Goal: Task Accomplishment & Management: Manage account settings

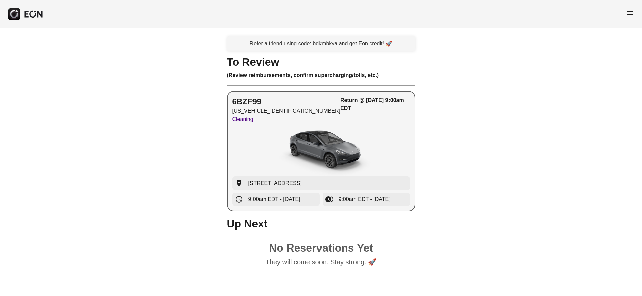
click at [340, 119] on div "Return @ [DATE] 9:00am EDT" at bounding box center [374, 111] width 69 height 30
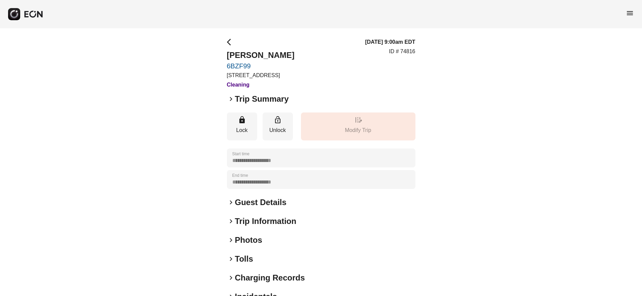
click at [231, 97] on span "keyboard_arrow_right" at bounding box center [231, 99] width 8 height 8
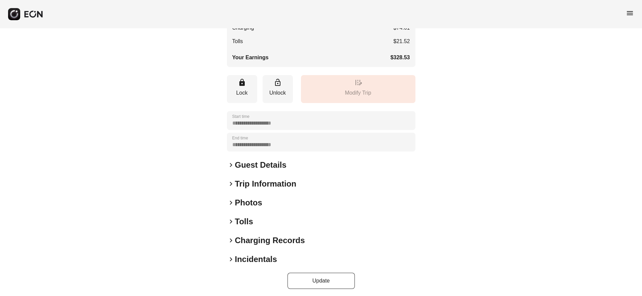
scroll to position [187, 0]
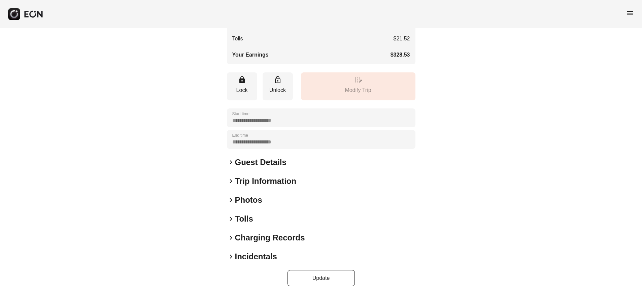
click at [230, 162] on span "keyboard_arrow_right" at bounding box center [231, 162] width 8 height 8
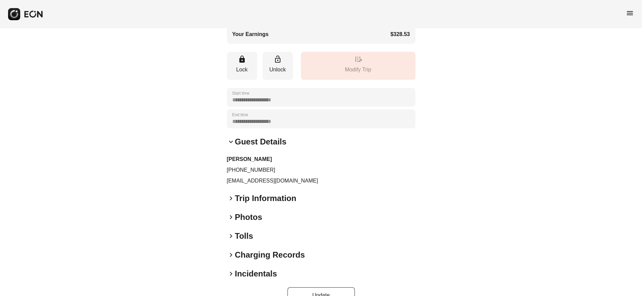
scroll to position [225, 0]
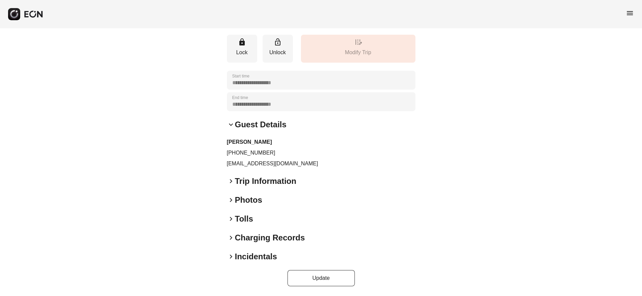
click at [231, 237] on span "keyboard_arrow_right" at bounding box center [231, 238] width 8 height 8
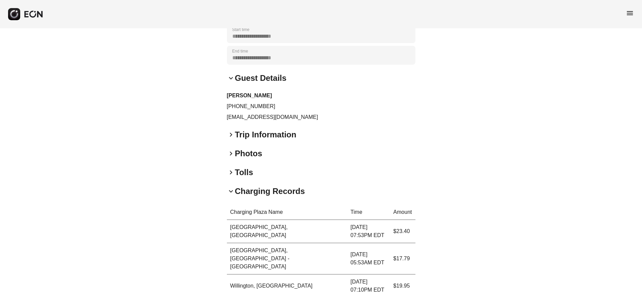
scroll to position [352, 0]
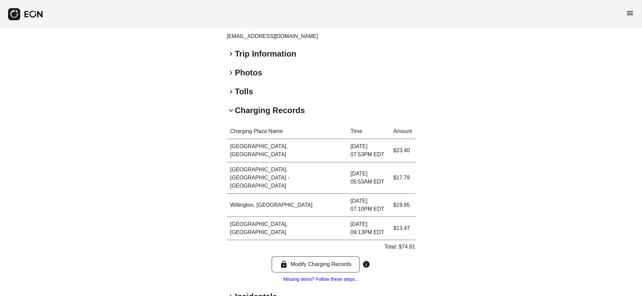
click at [230, 292] on span "keyboard_arrow_right" at bounding box center [231, 296] width 8 height 8
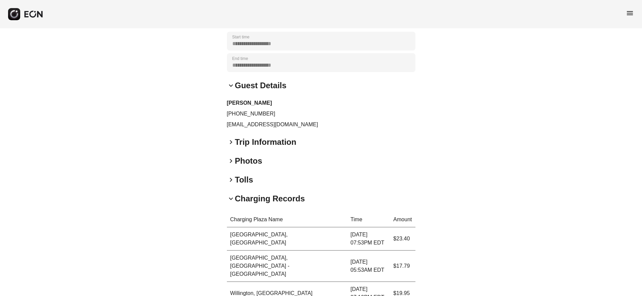
scroll to position [268, 0]
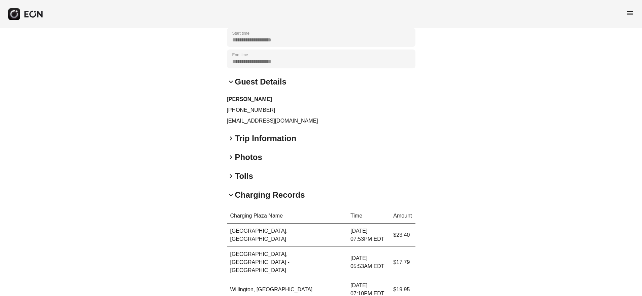
click at [232, 176] on span "keyboard_arrow_right" at bounding box center [231, 176] width 8 height 8
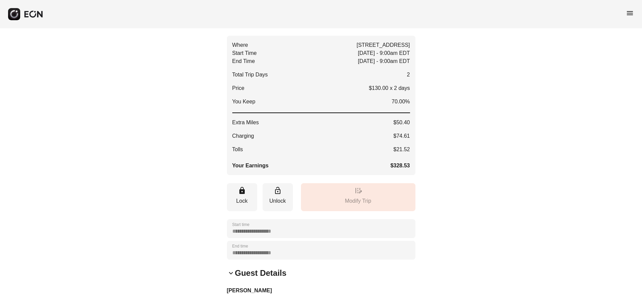
scroll to position [0, 0]
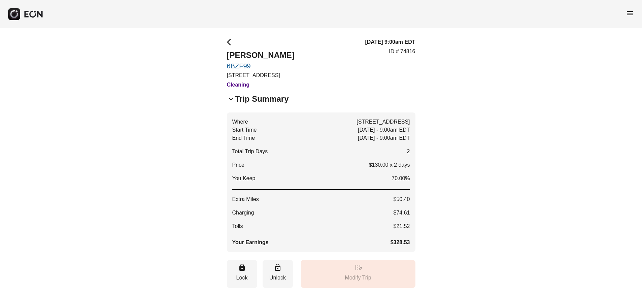
click at [228, 40] on span "arrow_back_ios" at bounding box center [231, 42] width 8 height 8
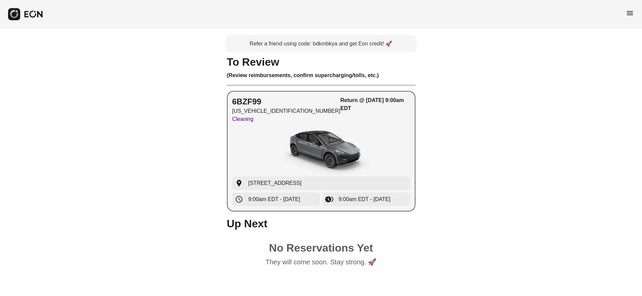
click at [262, 122] on p "Cleaning" at bounding box center [286, 119] width 108 height 8
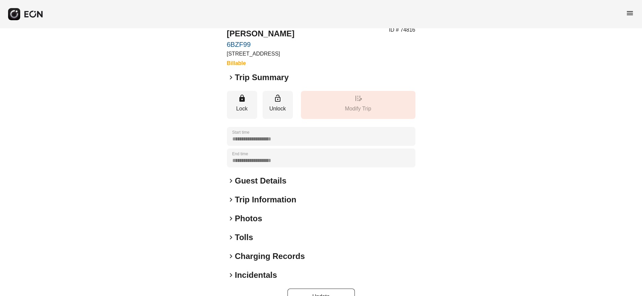
scroll to position [40, 0]
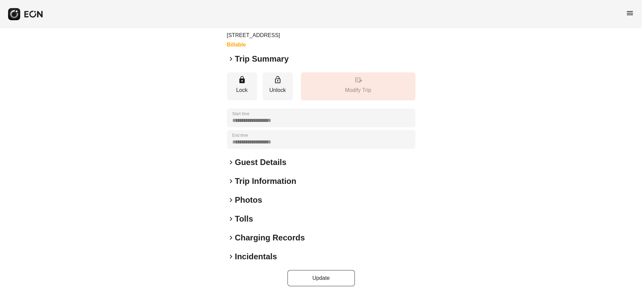
click at [239, 164] on h2 "Guest Details" at bounding box center [260, 162] width 51 height 11
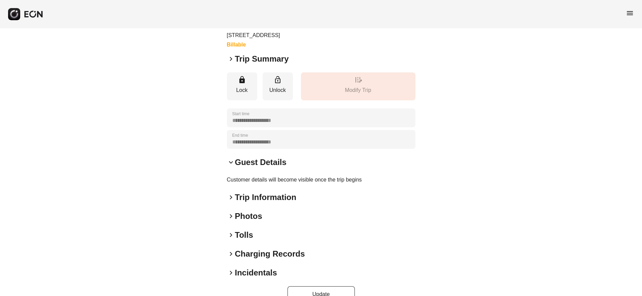
click at [232, 57] on span "keyboard_arrow_right" at bounding box center [231, 59] width 8 height 8
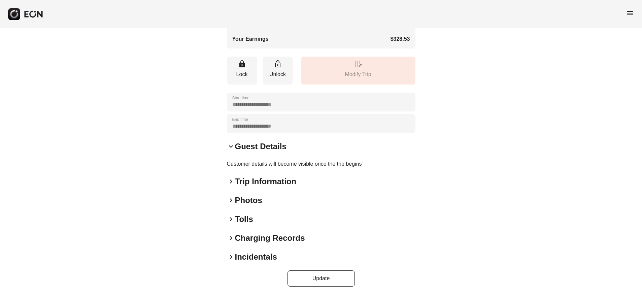
scroll to position [204, 0]
click at [231, 182] on span "keyboard_arrow_right" at bounding box center [231, 181] width 8 height 8
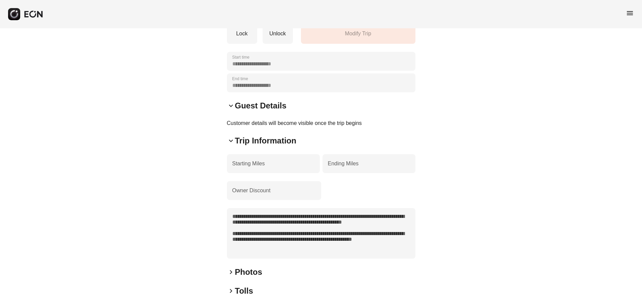
scroll to position [249, 0]
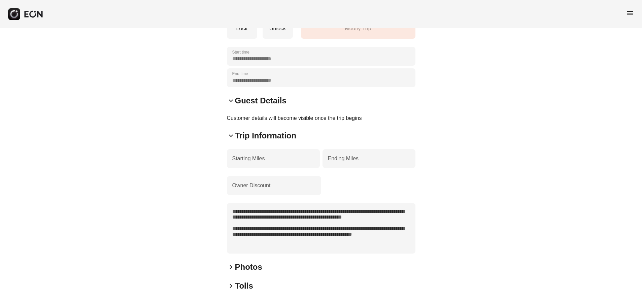
click at [291, 219] on textarea "**********" at bounding box center [321, 228] width 188 height 50
click at [307, 224] on textarea "**********" at bounding box center [321, 228] width 188 height 50
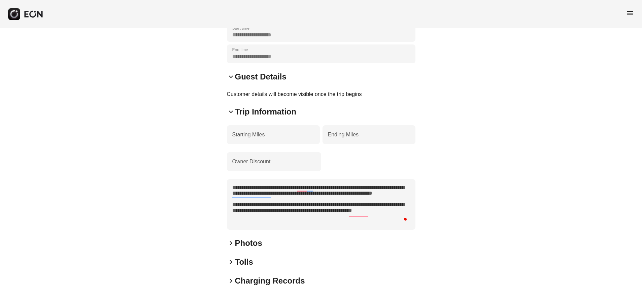
scroll to position [316, 0]
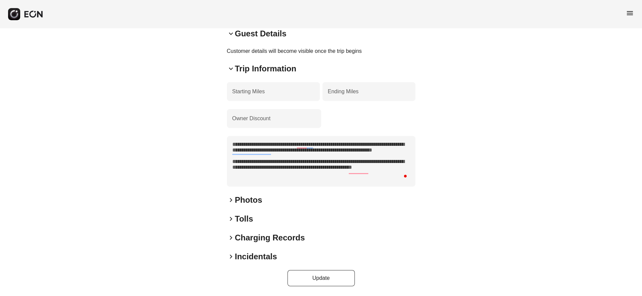
click at [229, 220] on span "keyboard_arrow_right" at bounding box center [231, 219] width 8 height 8
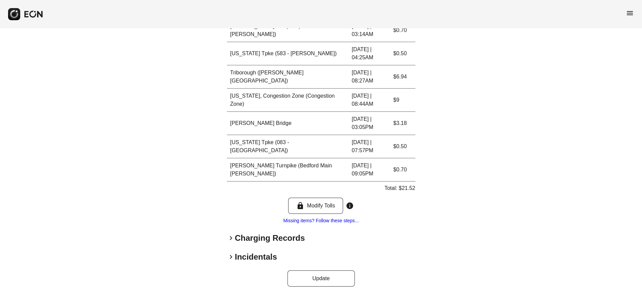
scroll to position [545, 0]
click at [321, 278] on button "Update" at bounding box center [320, 278] width 67 height 16
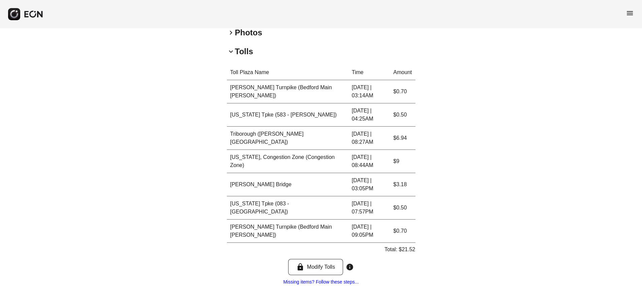
scroll to position [258, 0]
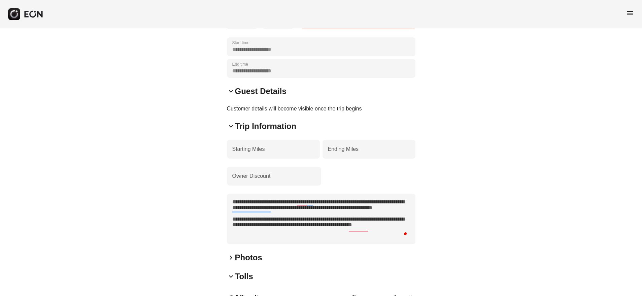
click at [357, 240] on textarea "**********" at bounding box center [321, 218] width 188 height 50
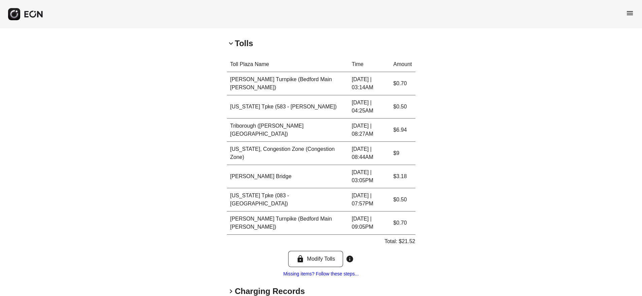
scroll to position [545, 0]
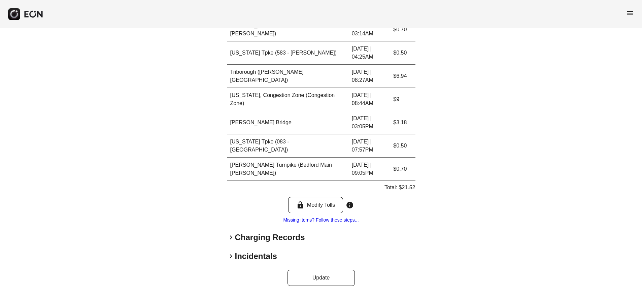
click at [231, 238] on span "keyboard_arrow_right" at bounding box center [231, 237] width 8 height 8
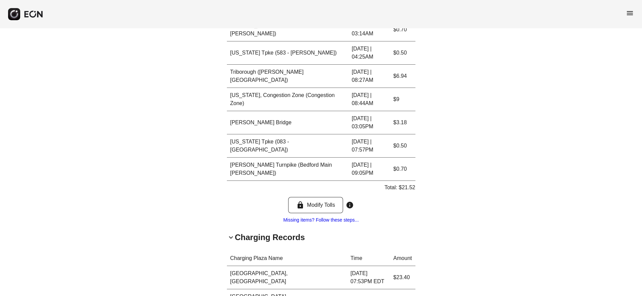
scroll to position [672, 0]
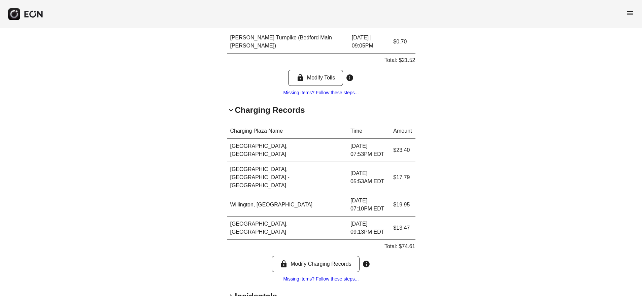
click at [229, 292] on span "keyboard_arrow_right" at bounding box center [231, 296] width 8 height 8
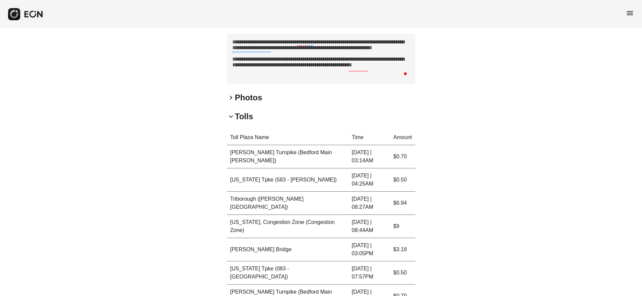
scroll to position [405, 0]
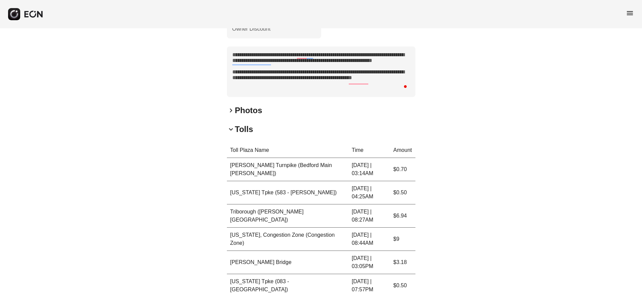
click at [355, 95] on textarea "**********" at bounding box center [321, 71] width 188 height 50
click at [339, 67] on textarea "**********" at bounding box center [321, 71] width 188 height 50
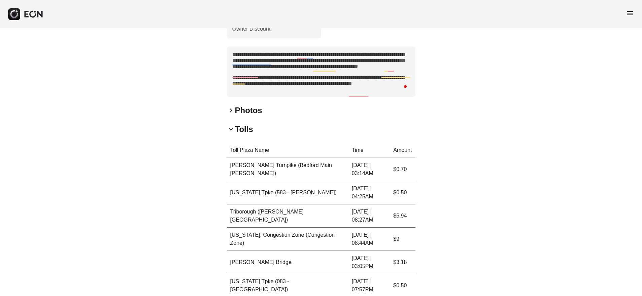
click at [304, 74] on textarea "**********" at bounding box center [321, 71] width 188 height 50
click at [327, 80] on textarea "**********" at bounding box center [321, 71] width 188 height 50
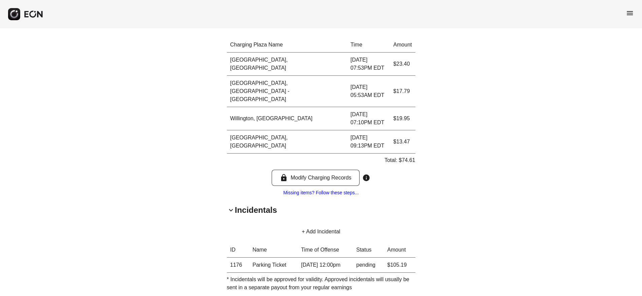
scroll to position [778, 0]
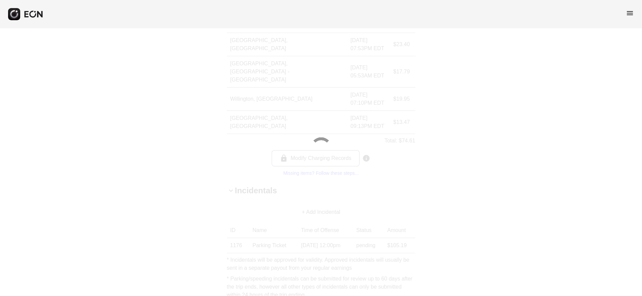
type textarea "**********"
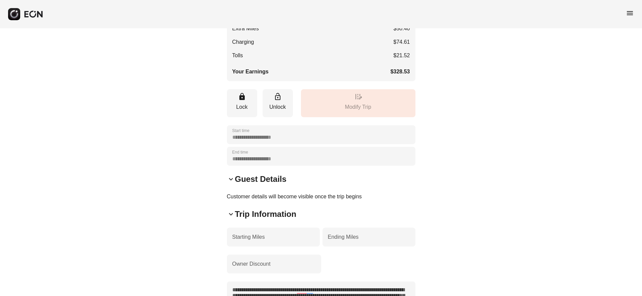
scroll to position [178, 0]
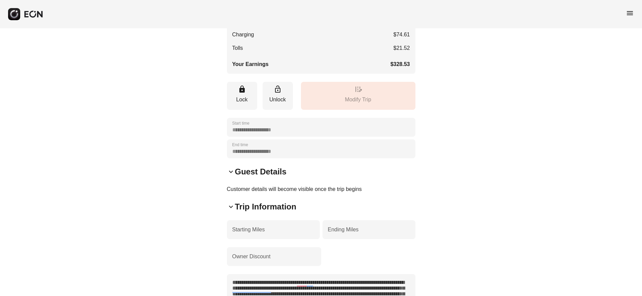
click at [231, 172] on span "keyboard_arrow_down" at bounding box center [231, 172] width 8 height 8
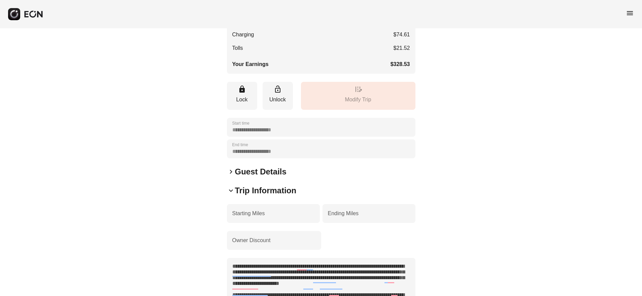
click at [229, 171] on span "keyboard_arrow_right" at bounding box center [231, 172] width 8 height 8
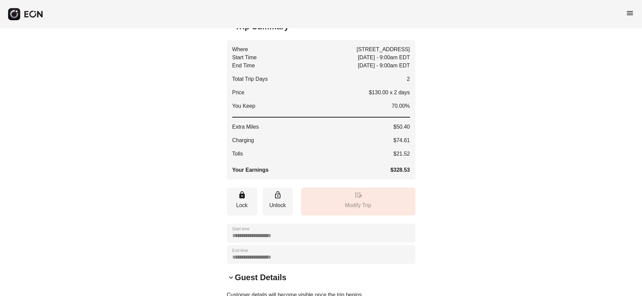
scroll to position [0, 0]
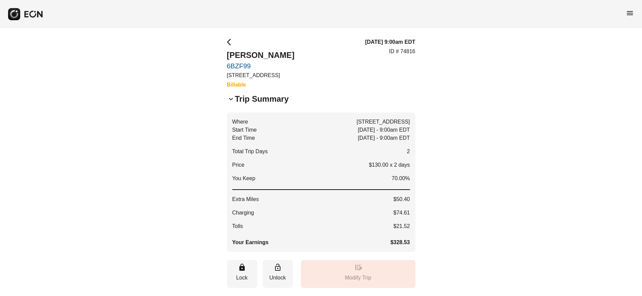
click at [631, 13] on span "menu" at bounding box center [630, 13] width 8 height 8
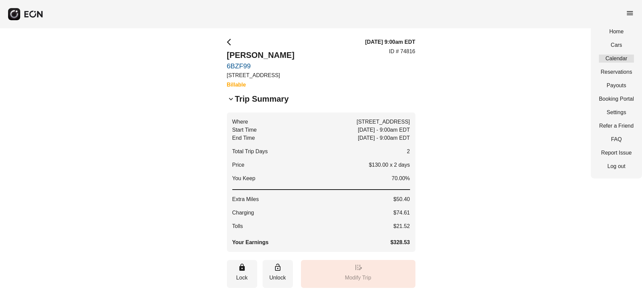
click at [618, 57] on link "Calendar" at bounding box center [616, 59] width 35 height 8
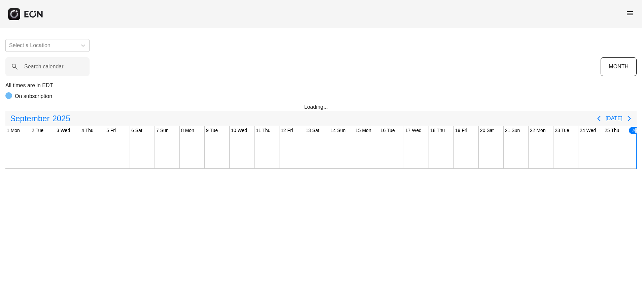
scroll to position [0, 116]
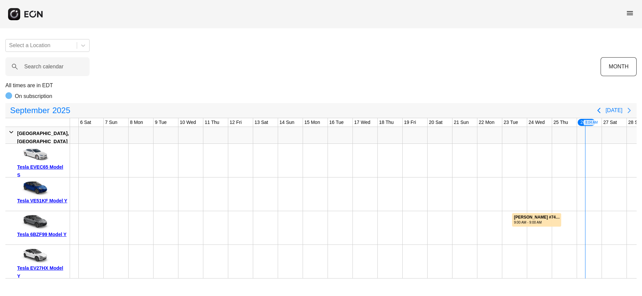
click at [630, 109] on icon "Next page" at bounding box center [629, 110] width 8 height 8
